Goal: Information Seeking & Learning: Find specific fact

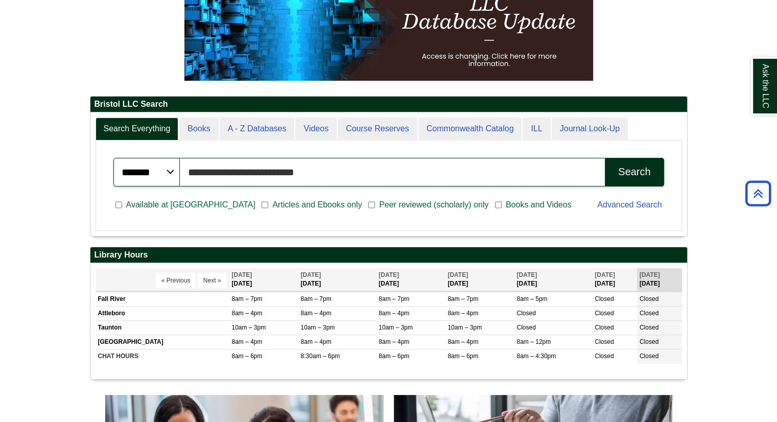
scroll to position [123, 597]
type input "*"
click at [605, 158] on button "Search" at bounding box center [634, 172] width 59 height 29
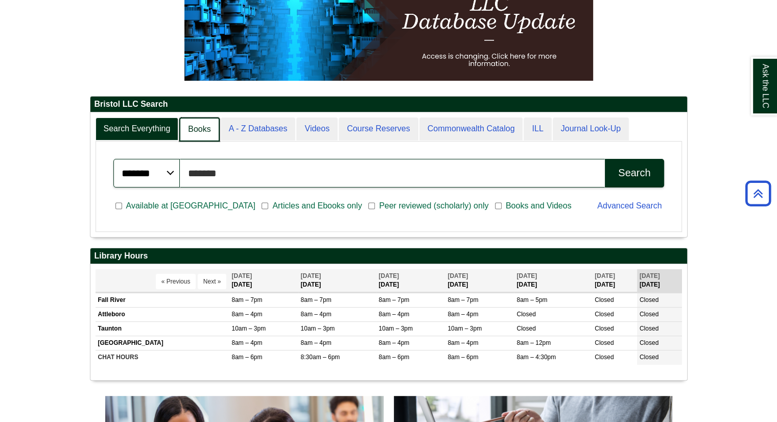
scroll to position [124, 597]
click at [249, 131] on link "A - Z Databases" at bounding box center [258, 130] width 76 height 24
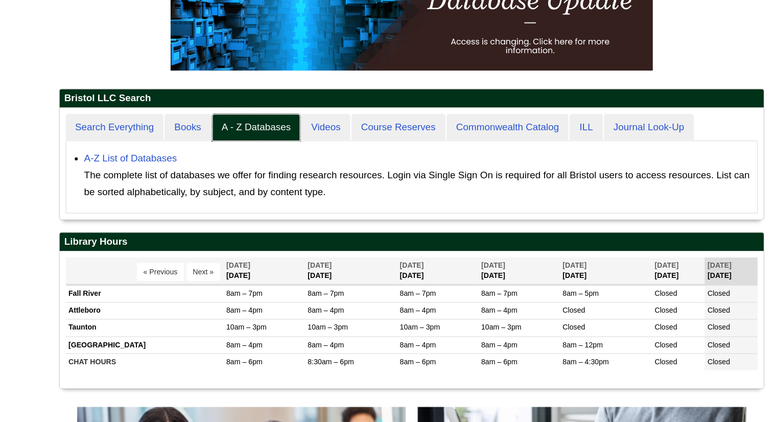
scroll to position [94, 597]
click at [174, 155] on link "A-Z List of Databases" at bounding box center [150, 155] width 79 height 9
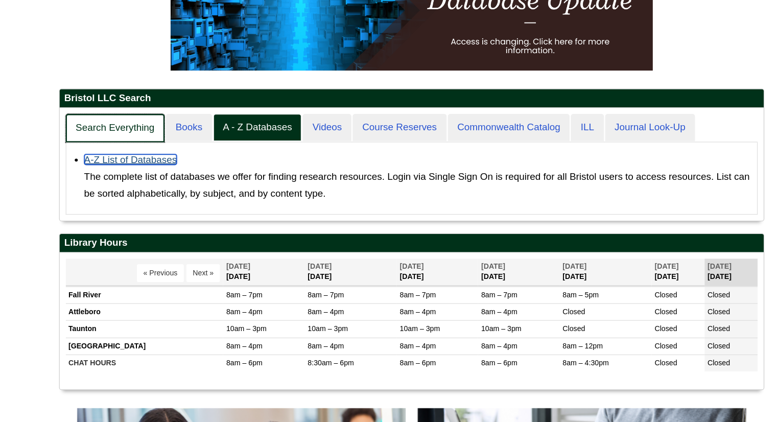
scroll to position [95, 597]
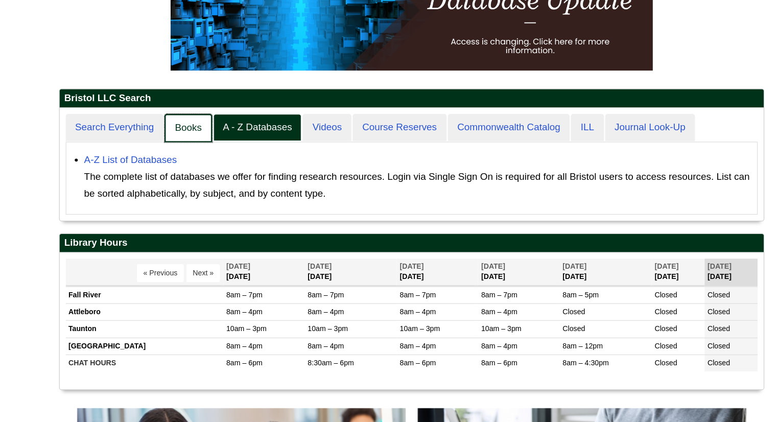
click at [194, 131] on link "Books" at bounding box center [199, 130] width 40 height 24
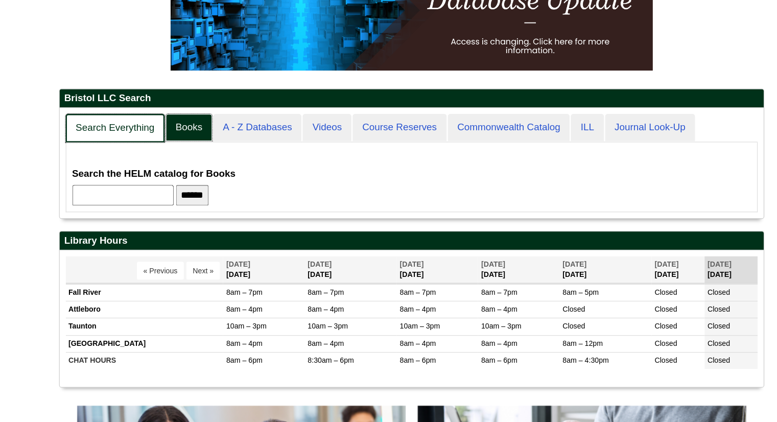
scroll to position [92, 597]
click at [157, 124] on link "Search Everything" at bounding box center [138, 130] width 84 height 24
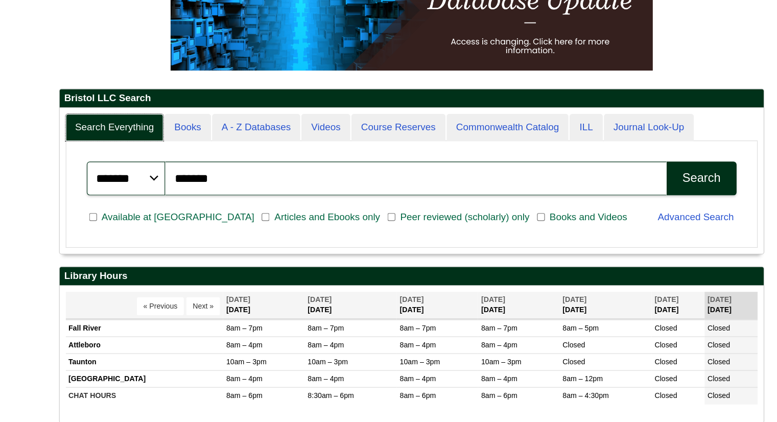
scroll to position [123, 597]
click at [207, 176] on input "*******" at bounding box center [393, 172] width 426 height 29
click at [224, 173] on input "*******" at bounding box center [393, 172] width 426 height 29
type input "*"
click at [605, 158] on button "Search" at bounding box center [634, 172] width 59 height 29
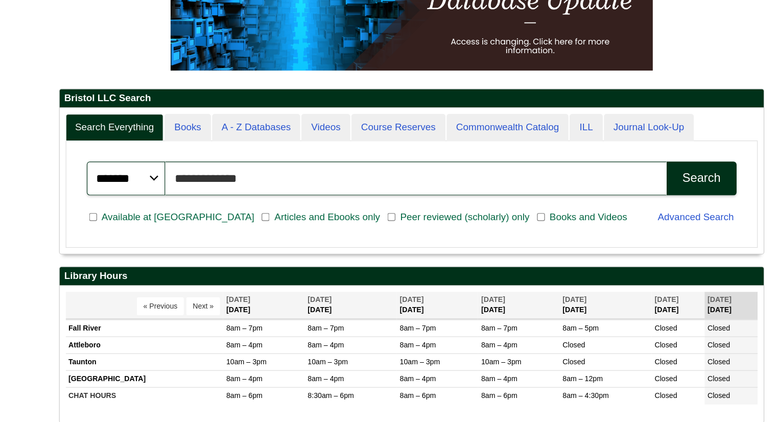
type input "**********"
click at [605, 158] on button "Search" at bounding box center [634, 172] width 59 height 29
